Goal: Task Accomplishment & Management: Manage account settings

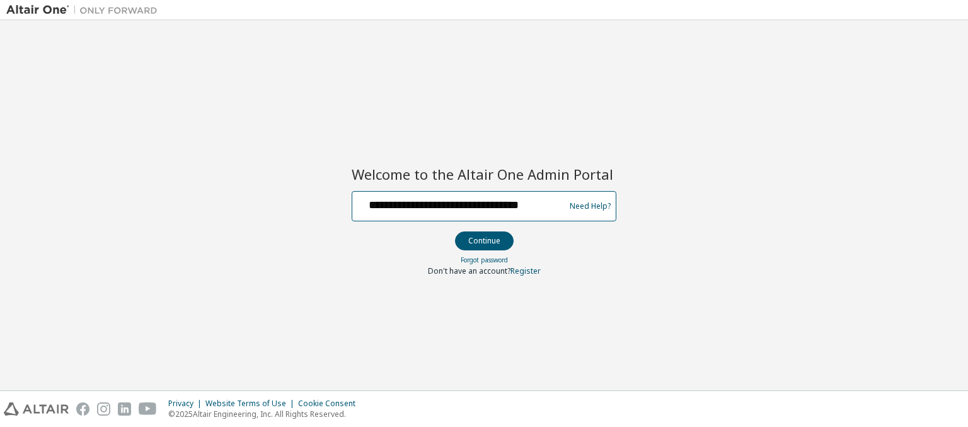
scroll to position [0, 11]
type input "**********"
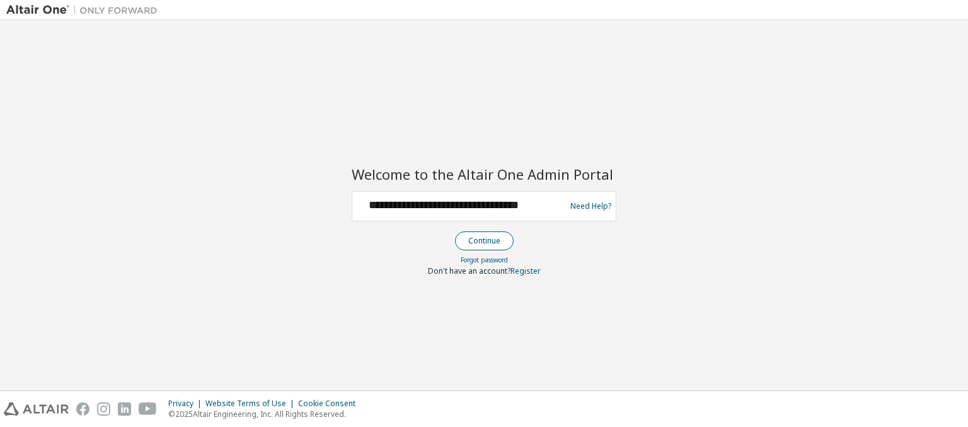
click at [484, 240] on button "Continue" at bounding box center [484, 240] width 59 height 19
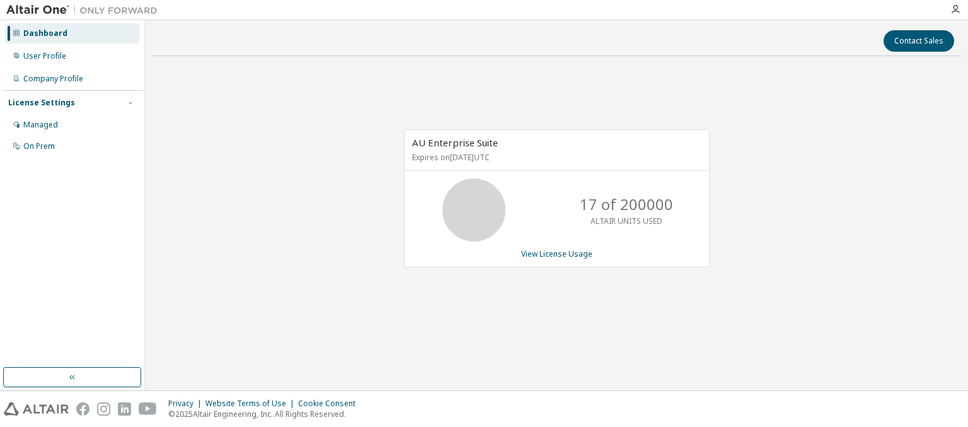
click at [44, 33] on div "Dashboard" at bounding box center [45, 33] width 44 height 10
click at [556, 253] on link "View License Usage" at bounding box center [556, 253] width 71 height 11
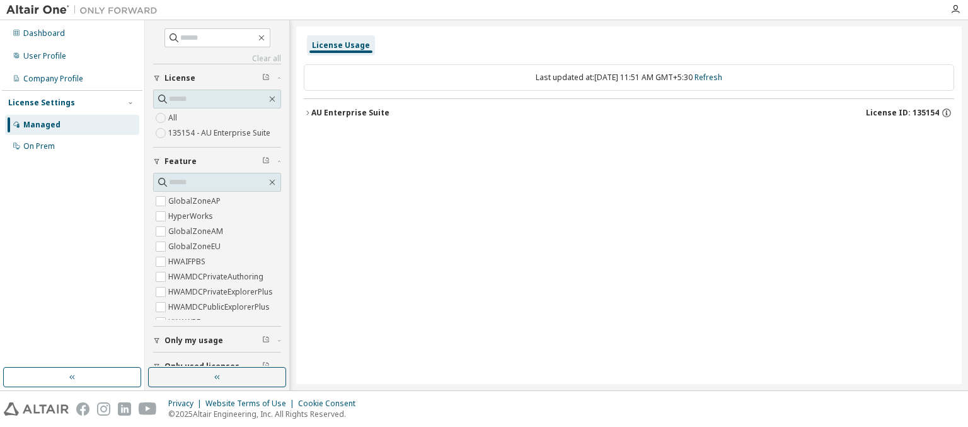
click at [632, 112] on div "AU Enterprise Suite License ID: 135154" at bounding box center [632, 112] width 643 height 11
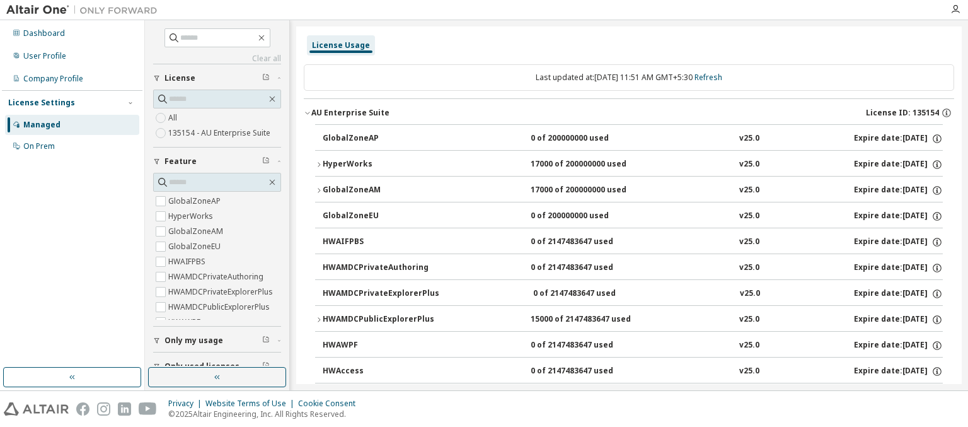
click at [629, 112] on div "AU Enterprise Suite License ID: 135154" at bounding box center [632, 112] width 643 height 11
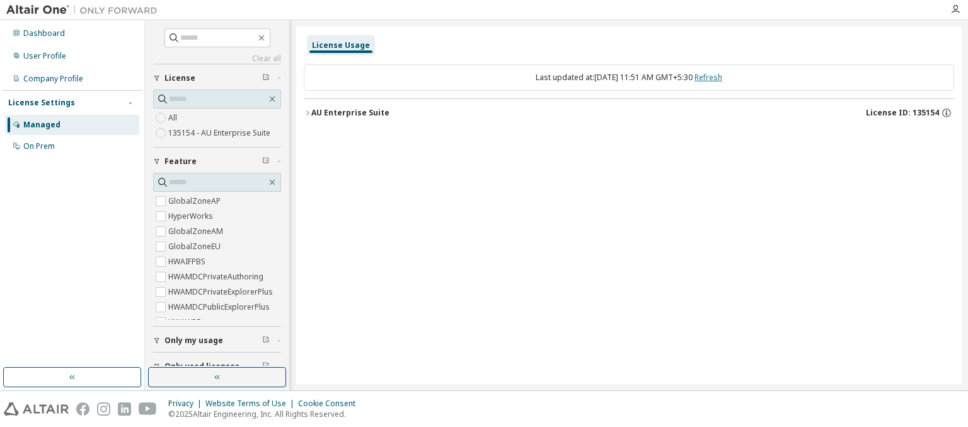
click at [721, 77] on link "Refresh" at bounding box center [709, 77] width 28 height 11
click at [44, 56] on div "User Profile" at bounding box center [44, 56] width 43 height 10
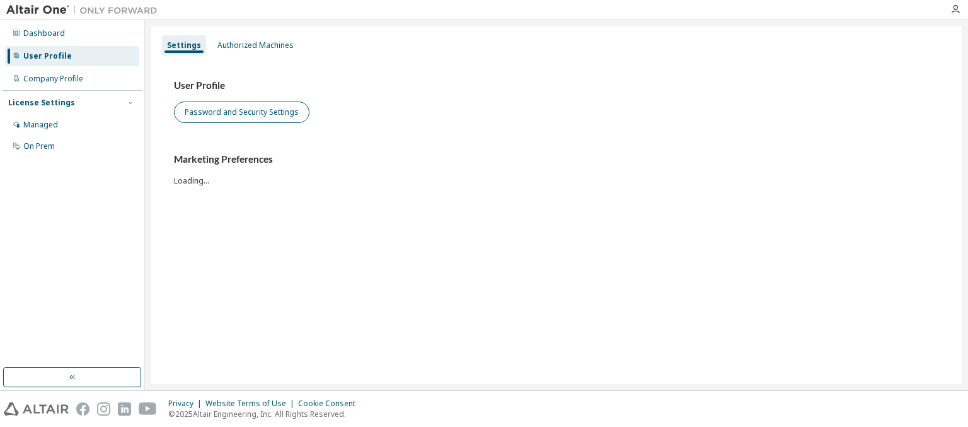
click at [240, 112] on button "Password and Security Settings" at bounding box center [242, 112] width 136 height 21
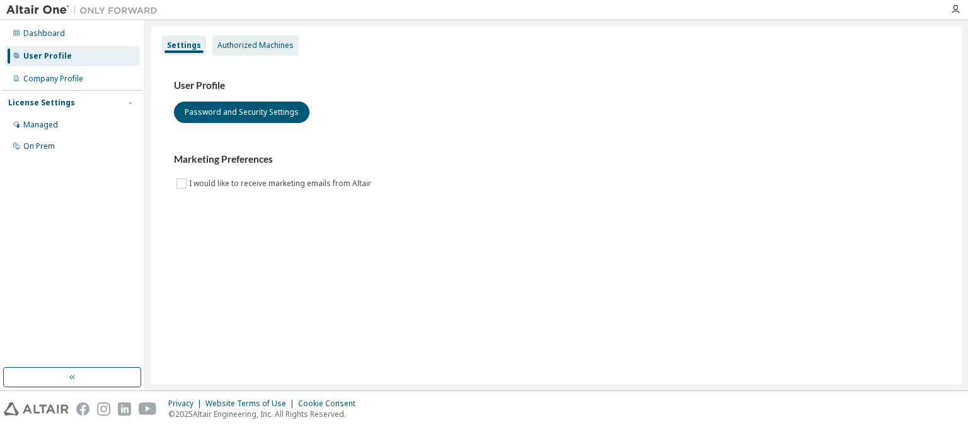
click at [252, 45] on div "Authorized Machines" at bounding box center [256, 45] width 76 height 10
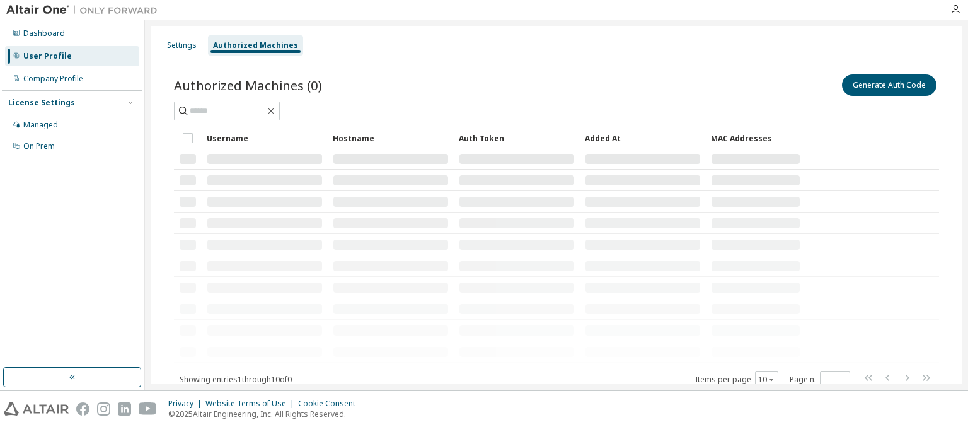
click at [252, 45] on div "Authorized Machines" at bounding box center [255, 45] width 85 height 10
click at [52, 79] on div "Company Profile" at bounding box center [53, 79] width 60 height 10
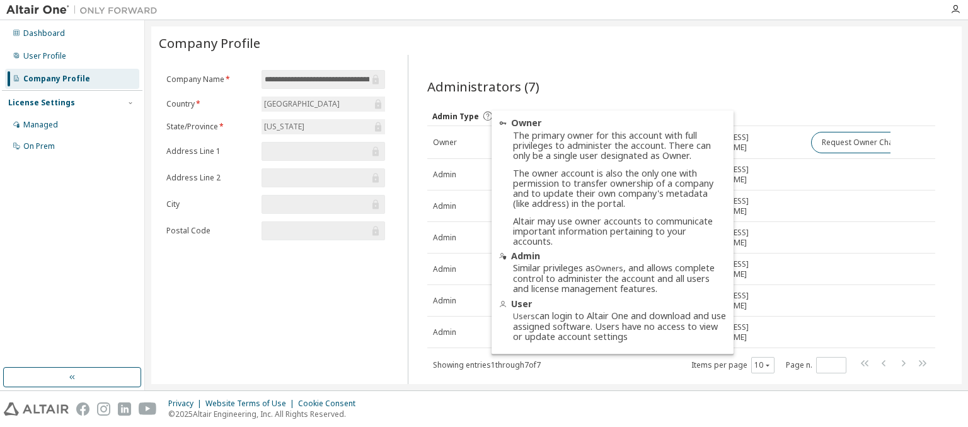
click at [484, 116] on icon at bounding box center [487, 115] width 11 height 11
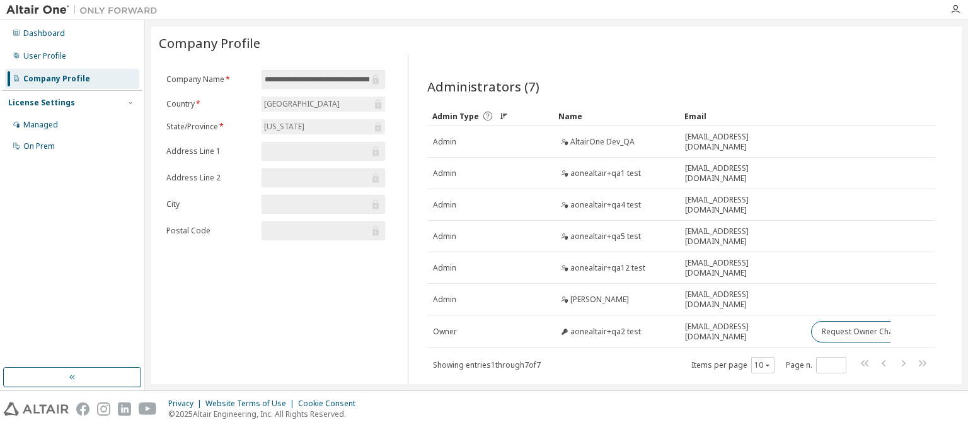
click at [484, 116] on icon at bounding box center [487, 115] width 11 height 11
click at [615, 116] on div "Name" at bounding box center [617, 116] width 116 height 20
click at [741, 116] on div "Email" at bounding box center [743, 116] width 116 height 20
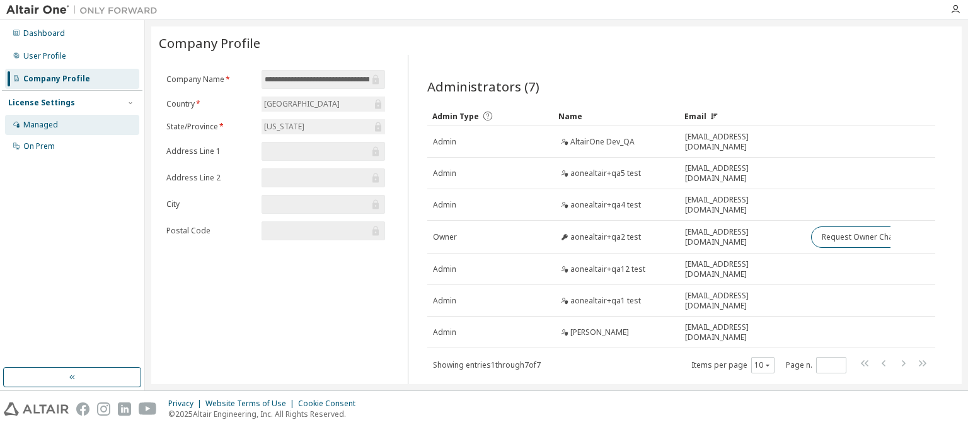
click at [40, 124] on div "Managed" at bounding box center [40, 125] width 35 height 10
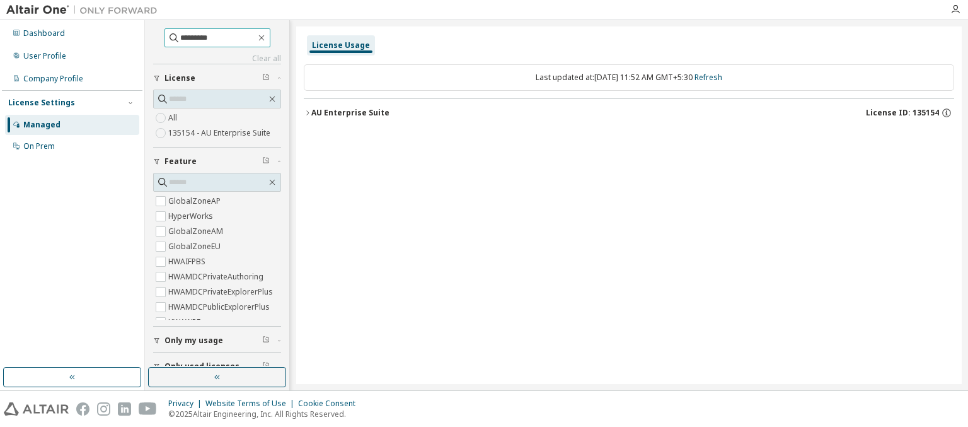
type input "*********"
click at [264, 37] on icon "button" at bounding box center [261, 38] width 6 height 6
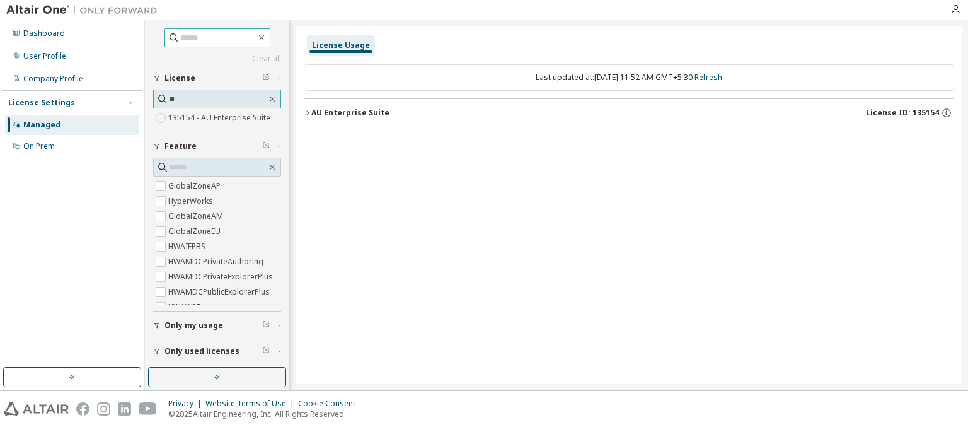
type input "**"
click at [212, 117] on label "135154 - AU Enterprise Suite" at bounding box center [220, 117] width 105 height 15
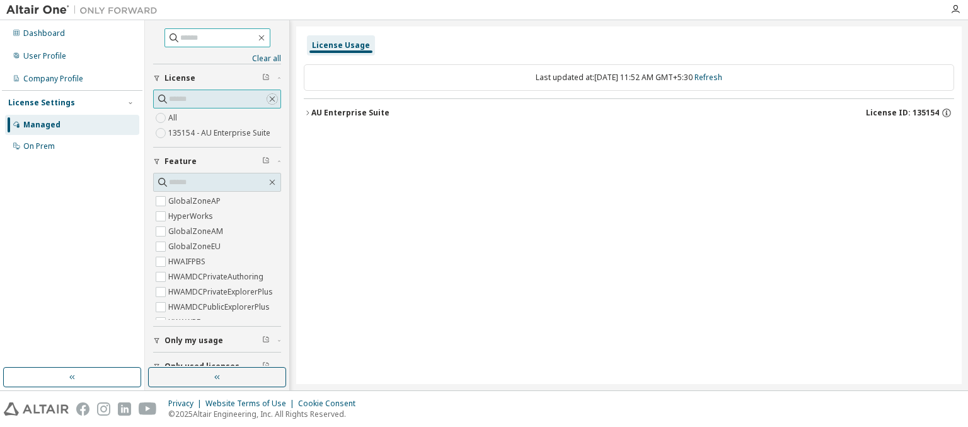
click at [270, 98] on icon "button" at bounding box center [273, 99] width 6 height 6
click at [262, 78] on icon "button" at bounding box center [266, 77] width 8 height 8
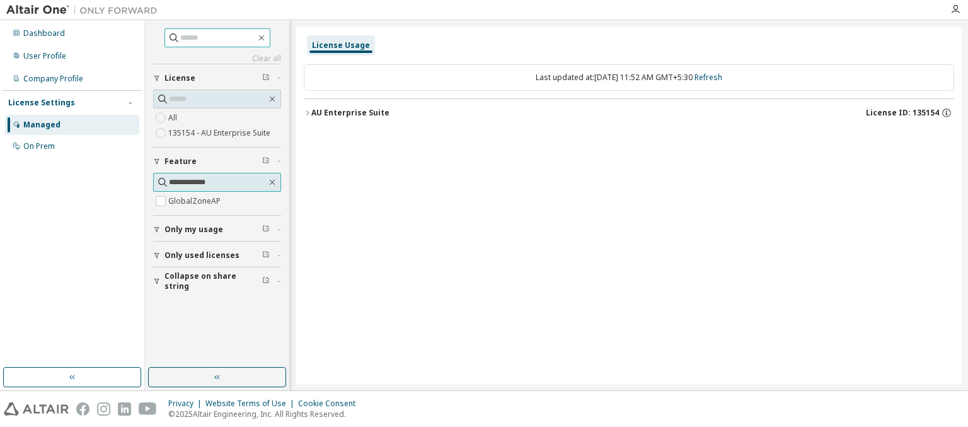
type input "**********"
click at [217, 200] on label "GlobalZoneAP" at bounding box center [195, 201] width 55 height 15
click at [632, 112] on div "AU Enterprise Suite License ID: 135154" at bounding box center [632, 112] width 643 height 11
click at [272, 181] on icon "button" at bounding box center [273, 183] width 6 height 6
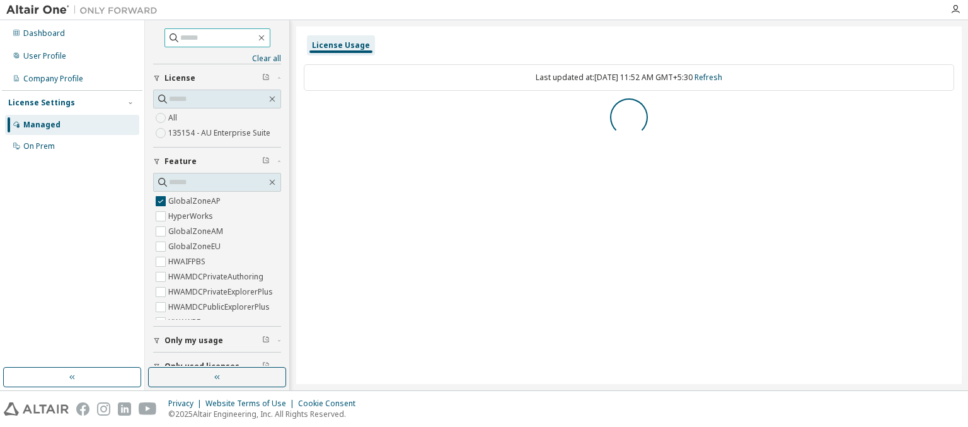
click at [262, 160] on icon "button" at bounding box center [266, 160] width 8 height 8
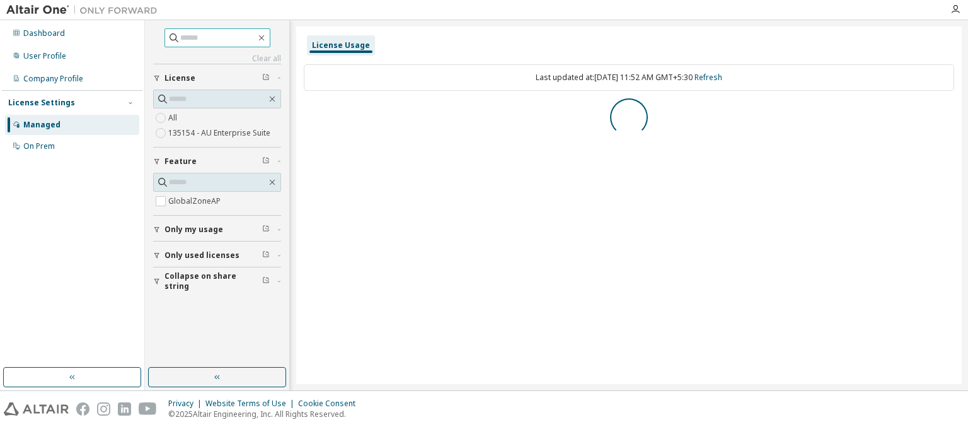
click at [279, 161] on icon "button" at bounding box center [279, 161] width 3 height 1
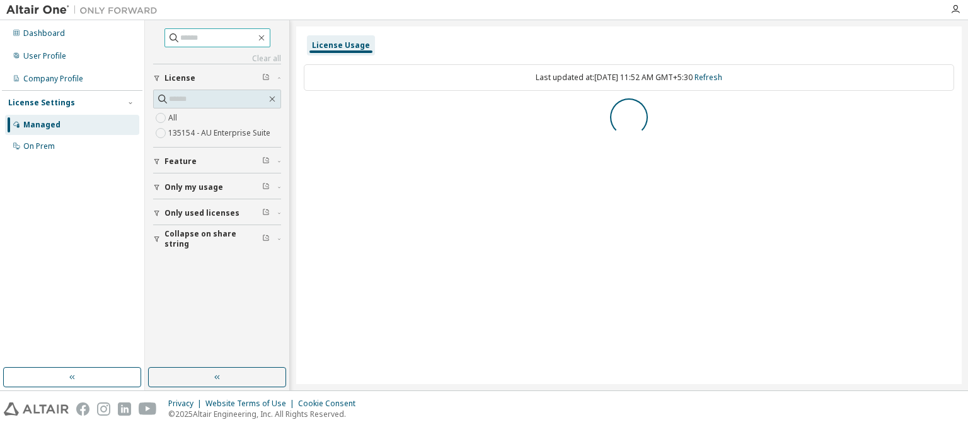
click at [192, 187] on span "Only my usage" at bounding box center [194, 187] width 59 height 10
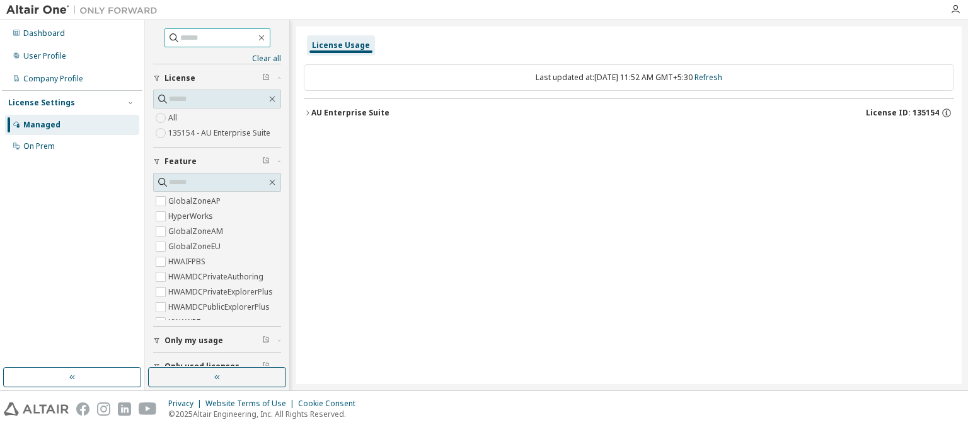
click at [262, 339] on icon "button" at bounding box center [266, 339] width 8 height 8
click at [199, 361] on span "Only used licenses" at bounding box center [202, 366] width 75 height 10
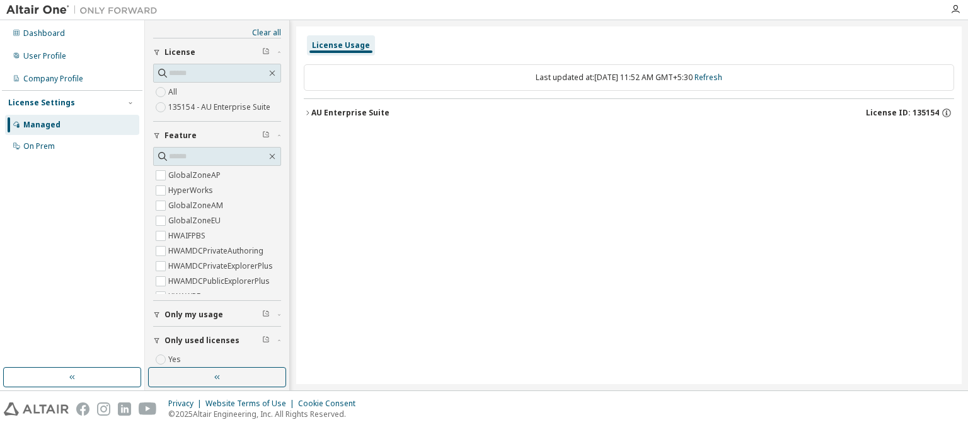
click at [262, 339] on icon "button" at bounding box center [266, 339] width 8 height 8
click at [210, 393] on span "Collapse on share string" at bounding box center [214, 403] width 98 height 20
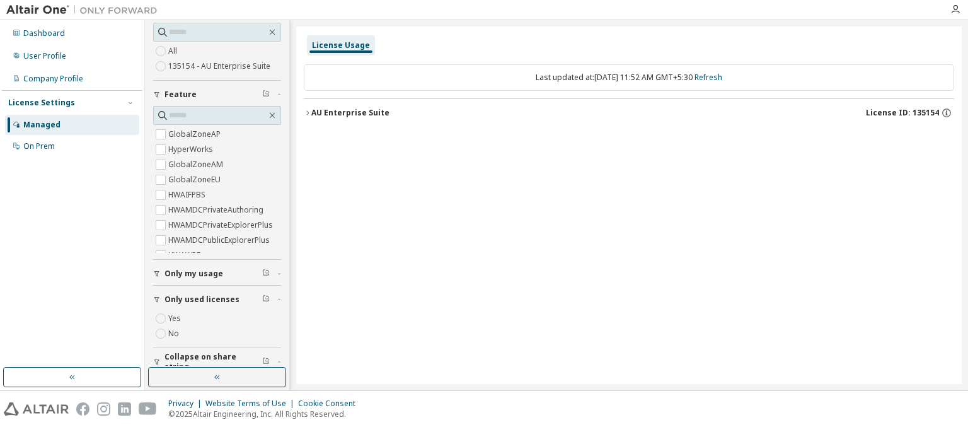
scroll to position [88, 0]
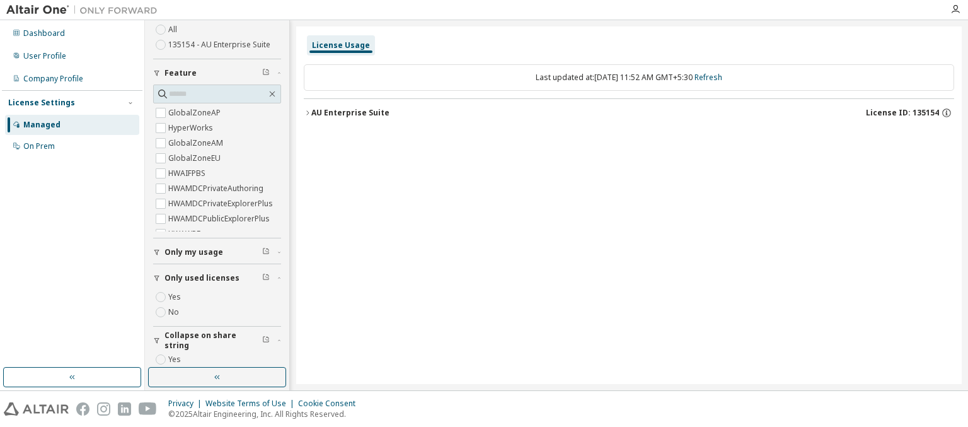
click at [262, 339] on icon "button" at bounding box center [266, 339] width 8 height 8
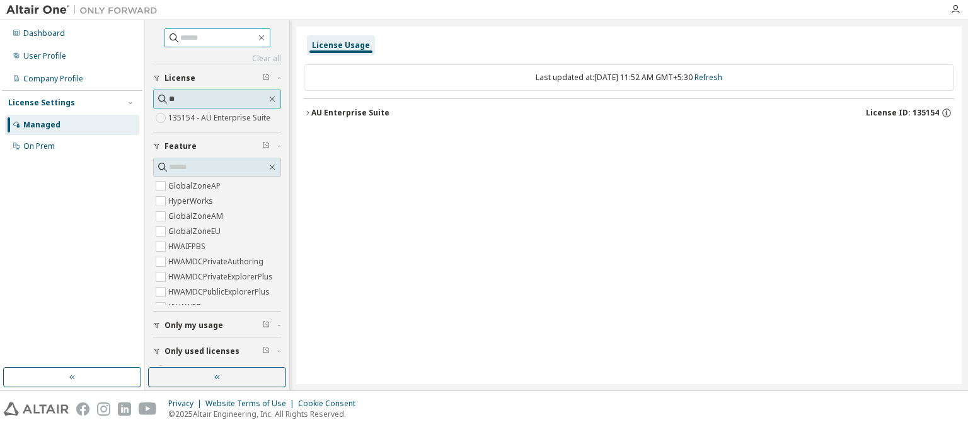
type input "**"
click at [212, 117] on label "135154 - AU Enterprise Suite" at bounding box center [220, 117] width 105 height 15
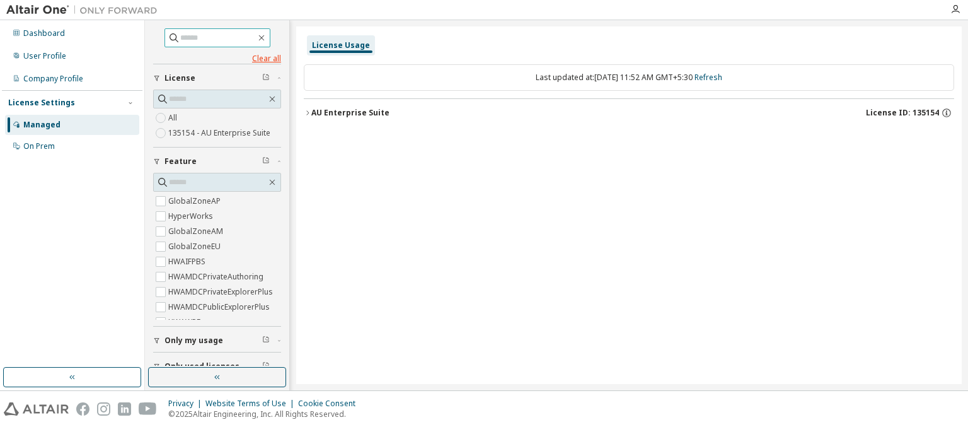
click at [214, 58] on link "Clear all" at bounding box center [217, 59] width 128 height 10
click at [38, 146] on div "On Prem" at bounding box center [39, 146] width 32 height 10
